Goal: Information Seeking & Learning: Learn about a topic

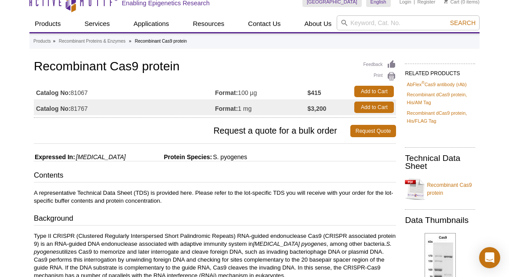
scroll to position [4, 0]
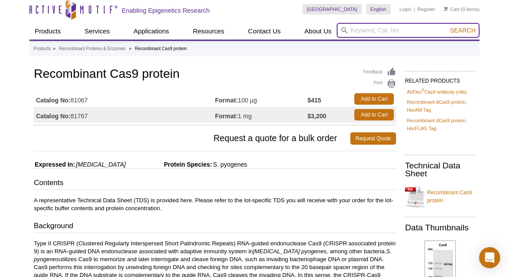
click at [369, 33] on input "search" at bounding box center [408, 30] width 143 height 15
type input "dcas9"
click at [448, 26] on button "Search" at bounding box center [463, 30] width 31 height 8
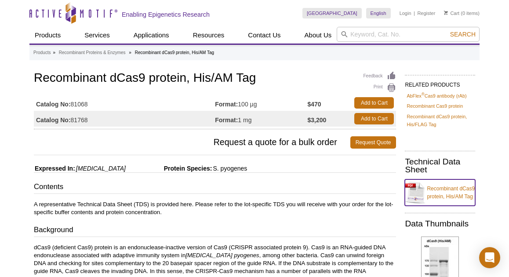
click at [457, 190] on link "Recombinant dCas9 protein, His/AM Tag" at bounding box center [440, 192] width 70 height 26
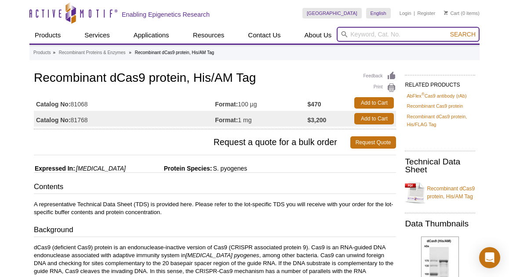
click at [360, 29] on input "search" at bounding box center [408, 34] width 143 height 15
type input "dcas9"
click at [448, 30] on button "Search" at bounding box center [463, 34] width 31 height 8
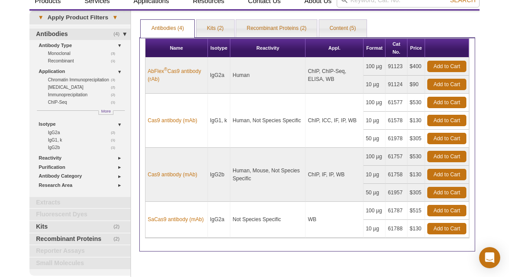
scroll to position [43, 0]
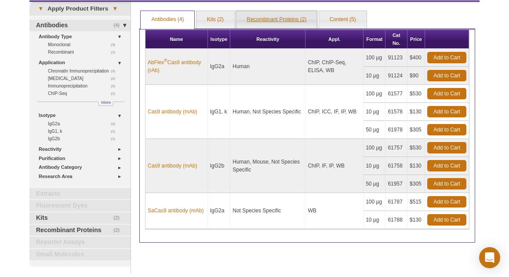
click at [271, 20] on link "Recombinant Proteins (2)" at bounding box center [276, 20] width 81 height 18
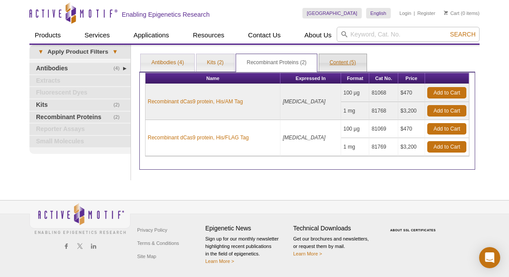
click at [334, 66] on link "Content (5)" at bounding box center [342, 63] width 47 height 18
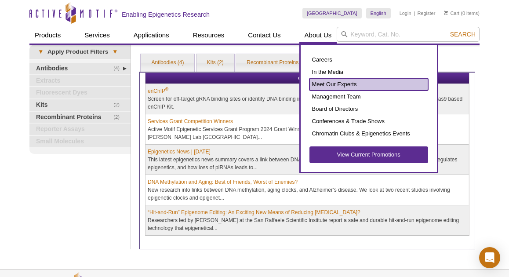
click at [324, 80] on link "Meet Our Experts" at bounding box center [369, 84] width 119 height 12
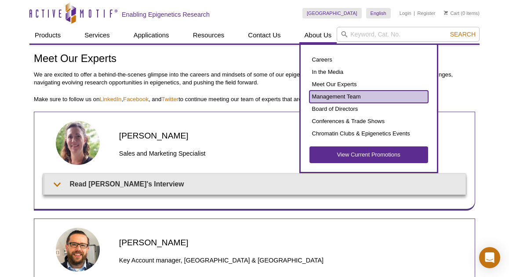
click at [332, 96] on link "Management Team" at bounding box center [369, 97] width 119 height 12
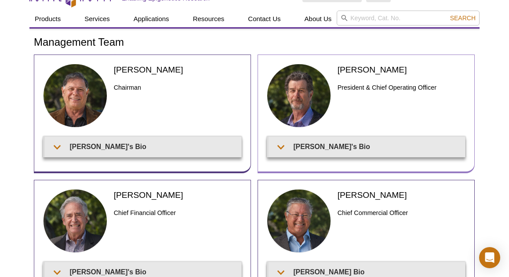
scroll to position [23, 0]
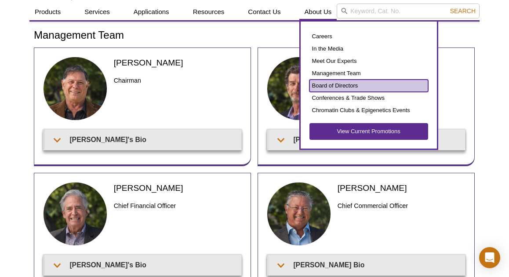
click at [323, 85] on link "Board of Directors" at bounding box center [369, 86] width 119 height 12
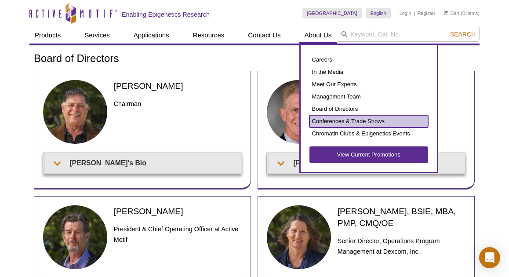
click at [325, 121] on link "Conferences & Trade Shows" at bounding box center [369, 121] width 119 height 12
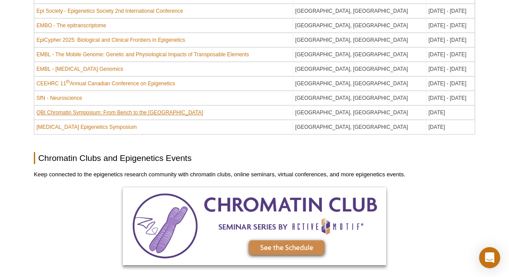
scroll to position [778, 0]
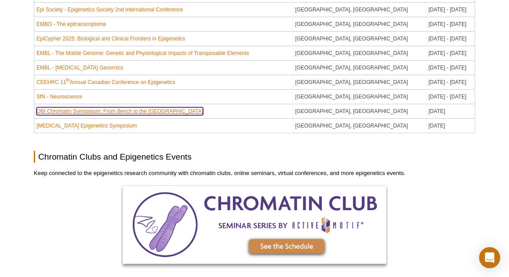
click at [124, 112] on link "QBI Chromatin Symposium: From Bench to the [GEOGRAPHIC_DATA]" at bounding box center [120, 111] width 167 height 8
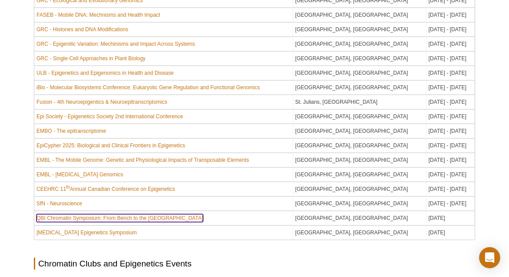
scroll to position [673, 0]
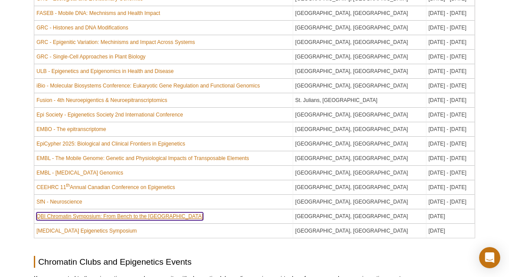
click at [145, 216] on link "QBI Chromatin Symposium: From Bench to the [GEOGRAPHIC_DATA]" at bounding box center [120, 216] width 167 height 8
